Goal: Task Accomplishment & Management: Manage account settings

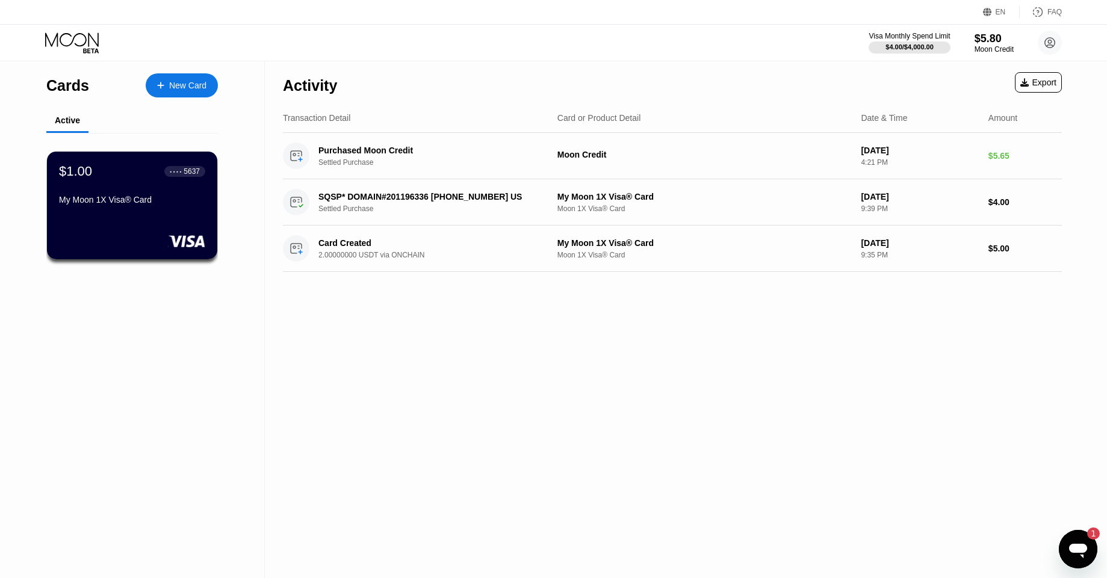
click at [1077, 548] on icon "Открыть окно обмена сообщениями, 1 непрочитанное сообщение" at bounding box center [1078, 551] width 18 height 14
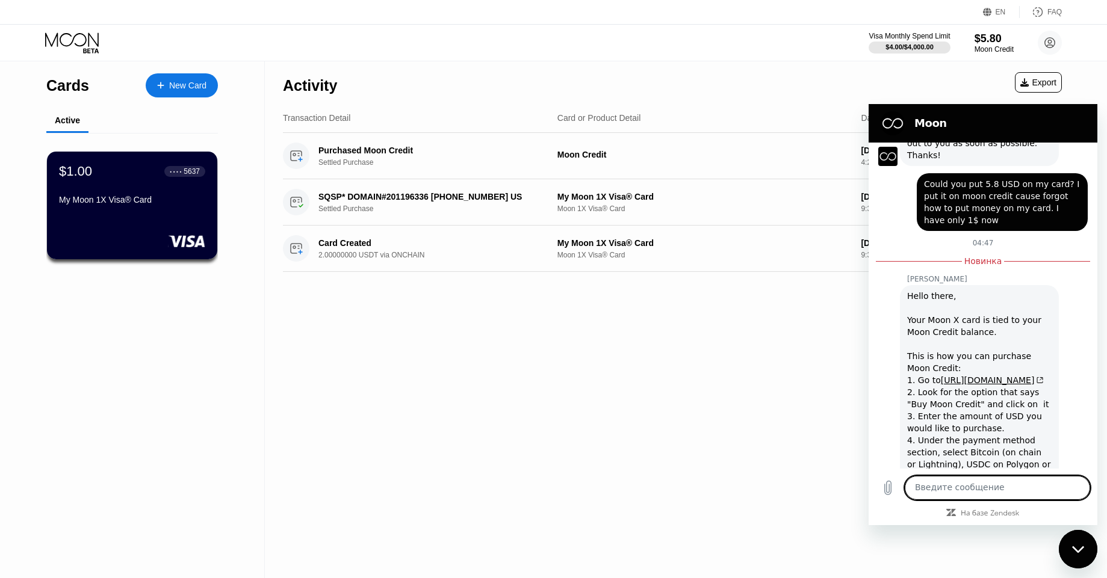
scroll to position [223, 0]
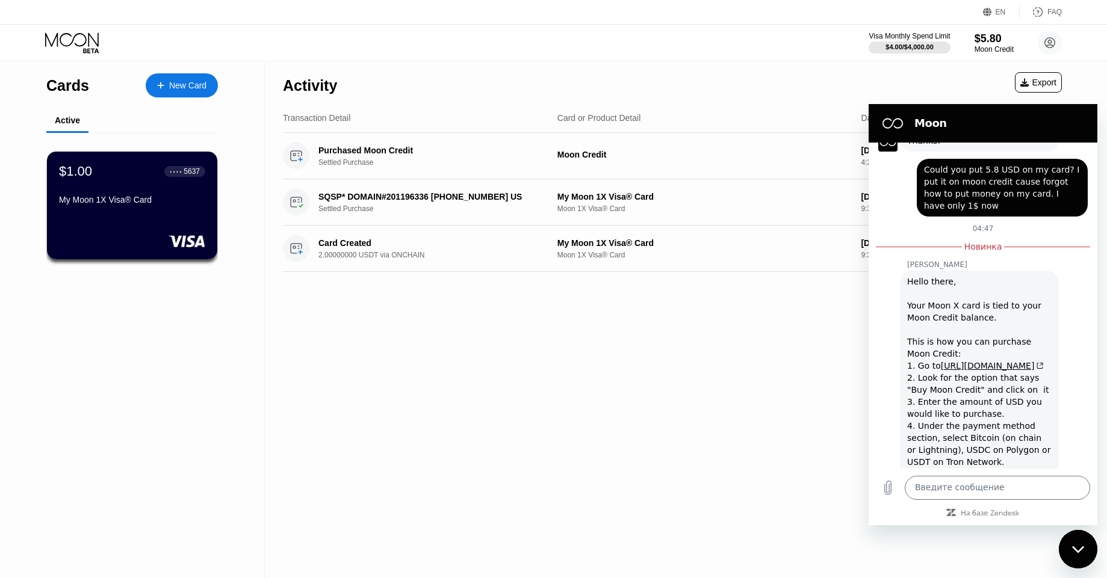
drag, startPoint x: 879, startPoint y: 352, endPoint x: 867, endPoint y: 360, distance: 14.4
click at [868, 360] on html "Moon 21 сентября в 16:31 Moon - [DOMAIN_NAME] Moon - [DOMAIN_NAME] говорит: Hey…" at bounding box center [982, 314] width 229 height 421
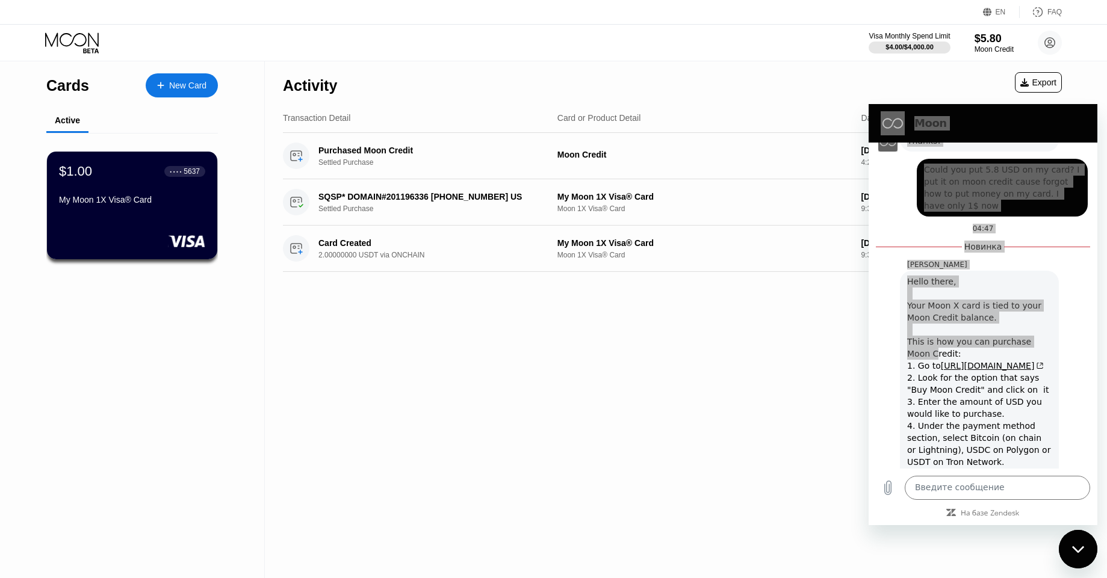
drag, startPoint x: 800, startPoint y: 363, endPoint x: 790, endPoint y: 366, distance: 11.4
click at [791, 365] on div "Activity Export Transaction Detail Card or Product Detail Date & Time Amount Pu…" at bounding box center [672, 319] width 815 height 517
click at [757, 350] on div "Activity Export Transaction Detail Card or Product Detail Date & Time Amount Pu…" at bounding box center [672, 319] width 815 height 517
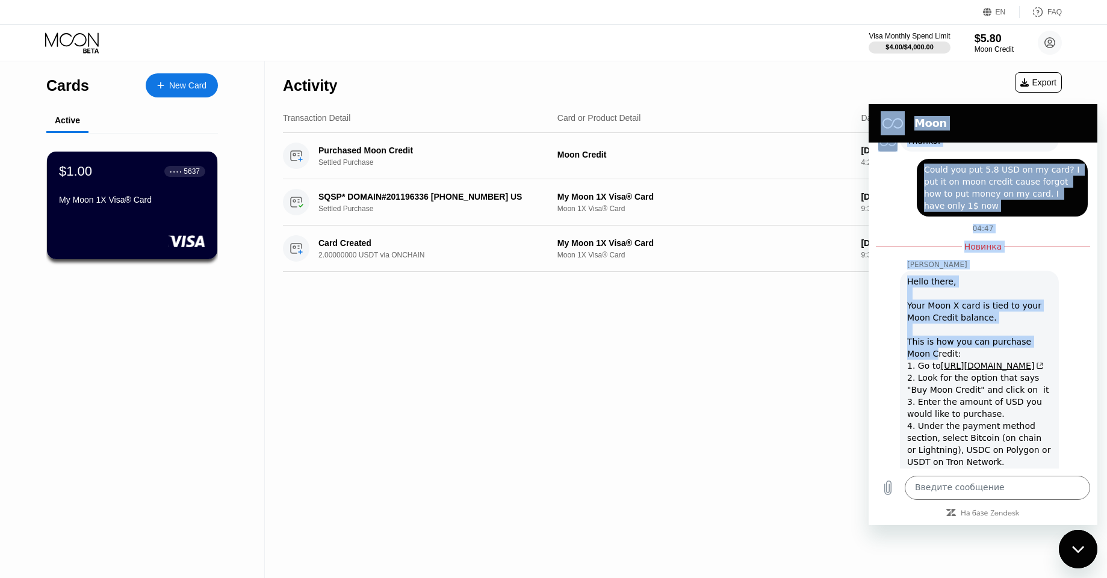
click at [923, 309] on div "Hello there, Your Moon X card is tied to your Moon Credit balance. This is how …" at bounding box center [979, 462] width 144 height 373
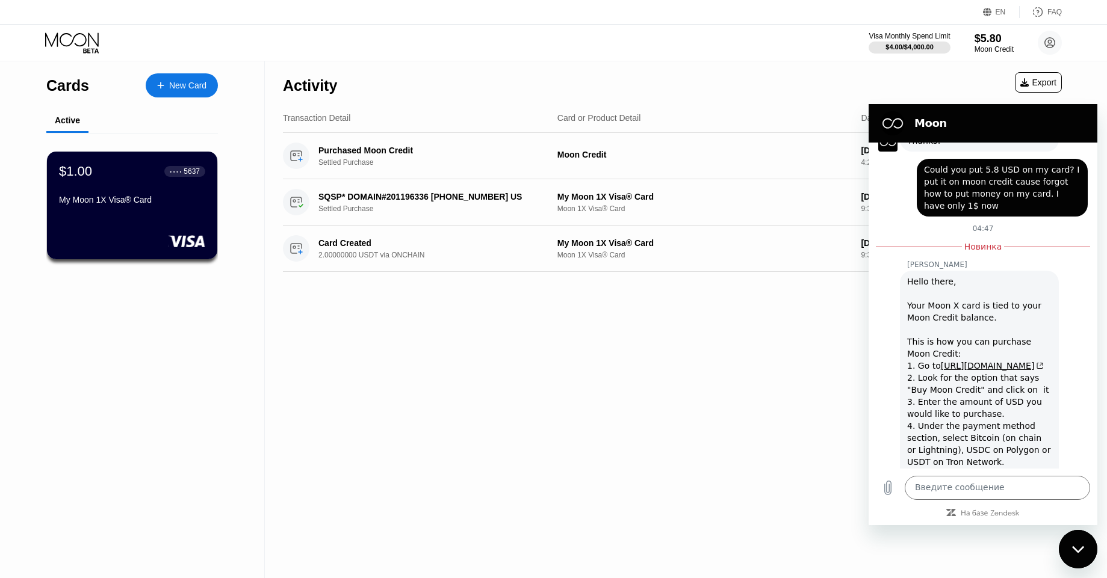
click at [796, 354] on div "Activity Export Transaction Detail Card or Product Detail Date & Time Amount Pu…" at bounding box center [672, 319] width 815 height 517
click at [886, 77] on div "Activity Export" at bounding box center [672, 82] width 779 height 42
click at [1083, 557] on div "Закрыть окно обмена сообщениями" at bounding box center [1078, 549] width 36 height 36
